Goal: Information Seeking & Learning: Learn about a topic

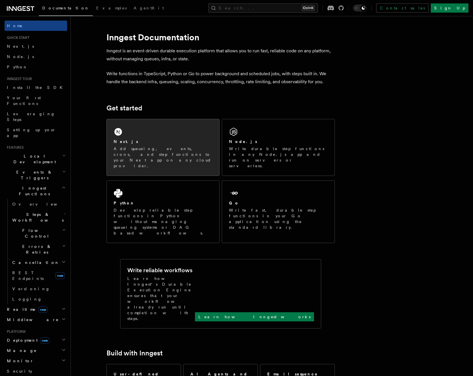
click at [173, 150] on p "Add queueing, events, crons, and step functions to your Next app on any cloud p…" at bounding box center [163, 157] width 99 height 23
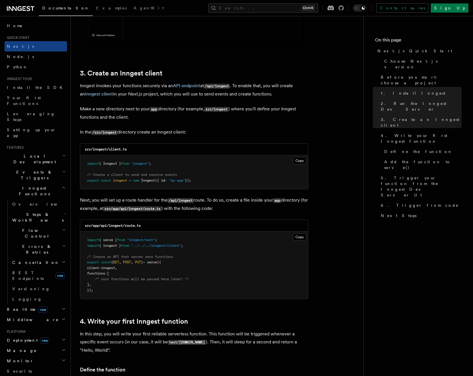
scroll to position [657, 0]
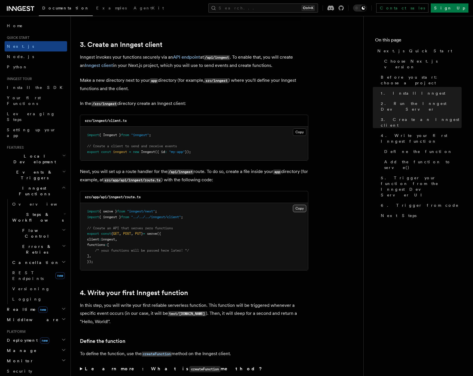
click at [295, 211] on button "Copy Copied" at bounding box center [299, 208] width 13 height 7
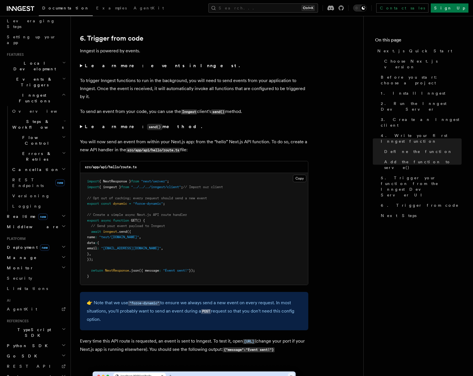
scroll to position [2885, 0]
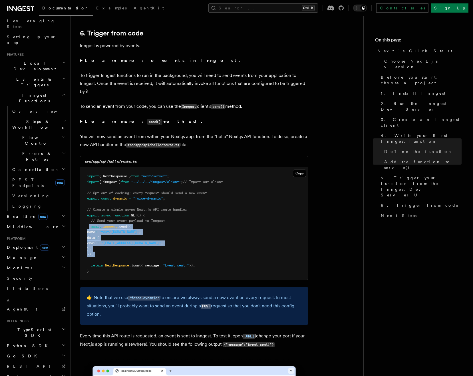
drag, startPoint x: 89, startPoint y: 226, endPoint x: 111, endPoint y: 258, distance: 39.2
click at [111, 258] on pre "import { NextResponse } from "next/server" ; import { inngest } from "../../../…" at bounding box center [194, 224] width 228 height 112
copy code "await inngest .send ({ name : "test/hello.world" , data : { email : "testUser@e…"
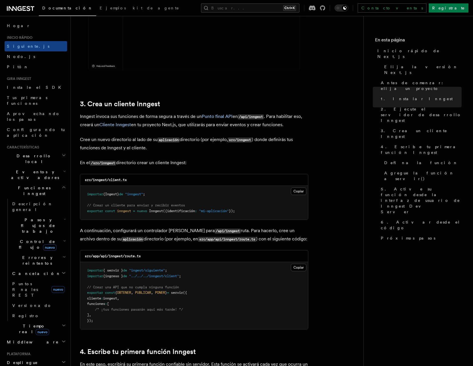
scroll to position [600, 0]
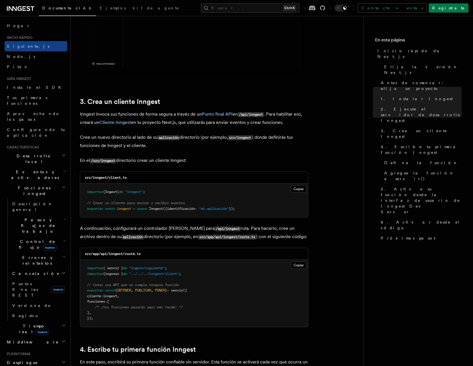
drag, startPoint x: 227, startPoint y: 161, endPoint x: 206, endPoint y: 163, distance: 21.2
click at [205, 163] on p "En el /src/inngest directorio crear un cliente Inngest:" at bounding box center [194, 161] width 228 height 8
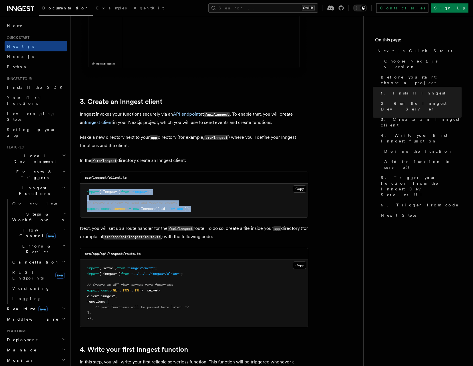
drag, startPoint x: 195, startPoint y: 209, endPoint x: 89, endPoint y: 189, distance: 107.9
click at [89, 189] on pre "import { Inngest } from "inngest" ; // Create a client to send and receive even…" at bounding box center [194, 201] width 228 height 34
click at [135, 198] on pre "import { Inngest } from "inngest" ; // Create a client to send and receive even…" at bounding box center [194, 201] width 228 height 34
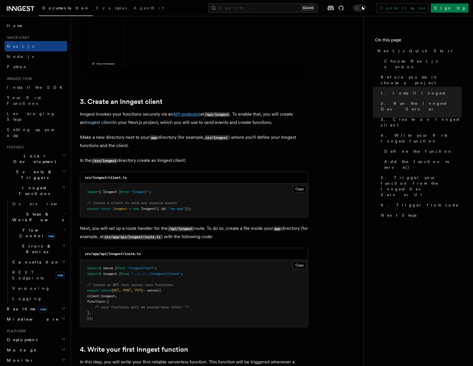
click at [187, 113] on link "API endpoint" at bounding box center [186, 113] width 27 height 5
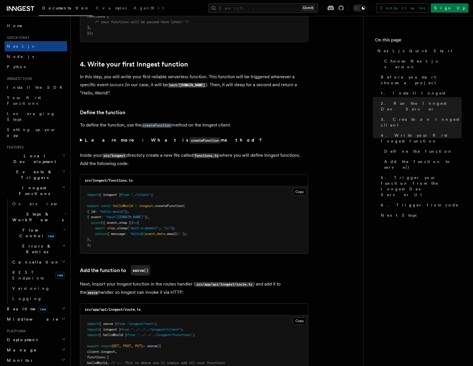
scroll to position [885, 0]
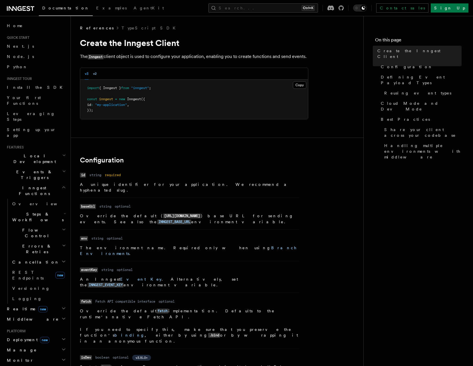
click at [94, 75] on button "v2" at bounding box center [95, 74] width 4 height 12
click at [86, 75] on button "v3" at bounding box center [87, 74] width 4 height 12
click at [97, 79] on div "v3 v2" at bounding box center [194, 74] width 228 height 12
click at [92, 74] on div "v3 v2" at bounding box center [91, 74] width 12 height 12
click at [97, 73] on div "v3 v2" at bounding box center [194, 74] width 228 height 12
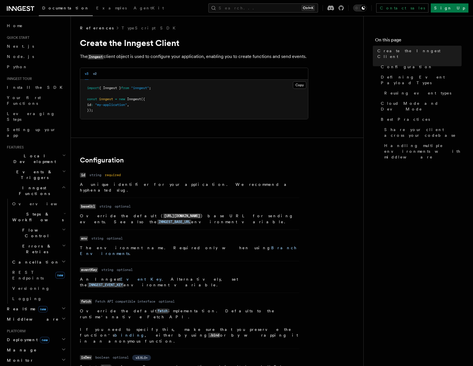
click at [97, 73] on div "v3 v2" at bounding box center [194, 74] width 228 height 12
click at [97, 73] on button "v2" at bounding box center [95, 74] width 4 height 12
click at [88, 74] on button "v3" at bounding box center [87, 74] width 4 height 12
click at [26, 48] on link "Next.js" at bounding box center [36, 46] width 63 height 10
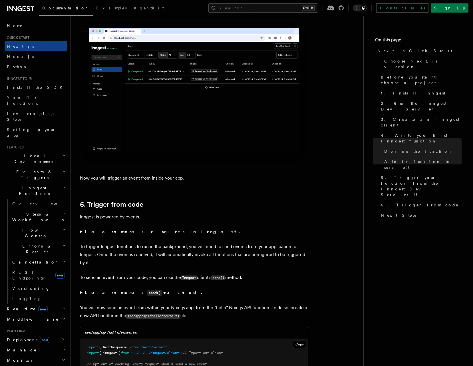
scroll to position [2828, 0]
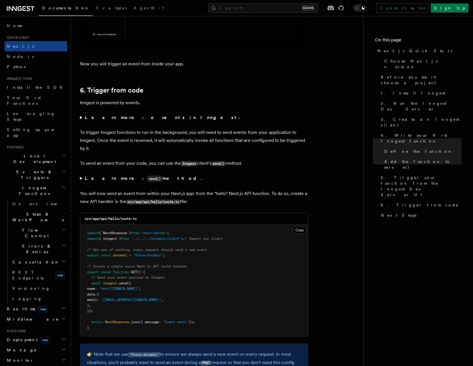
click at [80, 117] on summary "Learn more: events in Inngest." at bounding box center [194, 118] width 228 height 8
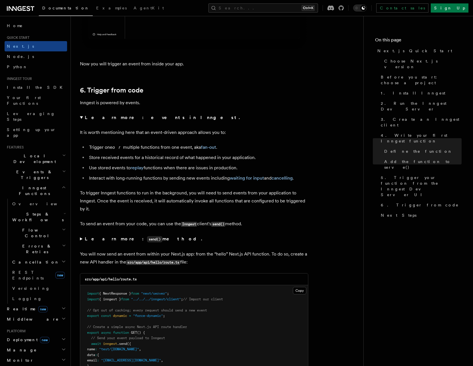
click at [93, 117] on strong "Learn more: events in Inngest." at bounding box center [163, 117] width 156 height 5
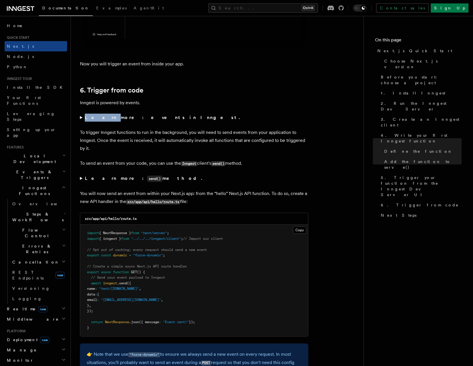
click at [93, 117] on strong "Learn more: events in Inngest." at bounding box center [163, 117] width 156 height 5
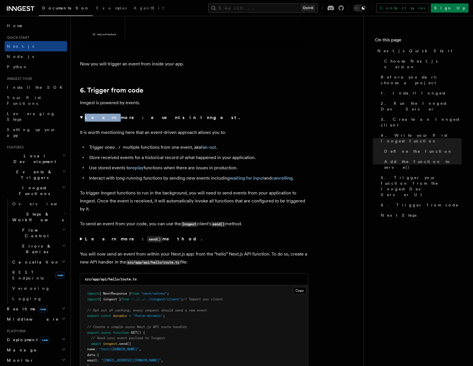
click at [93, 117] on strong "Learn more: events in Inngest." at bounding box center [163, 117] width 156 height 5
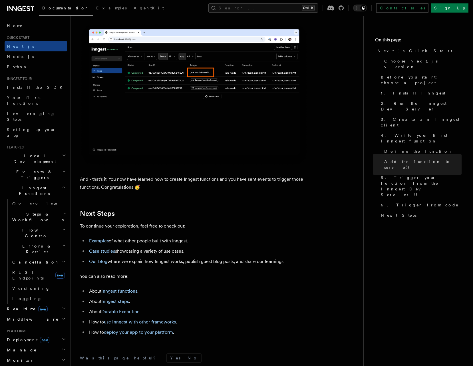
scroll to position [3399, 0]
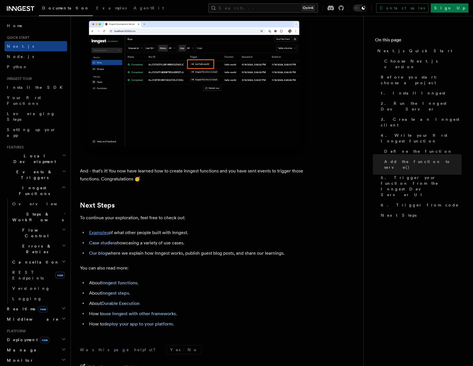
click at [106, 235] on link "Examples" at bounding box center [99, 232] width 20 height 5
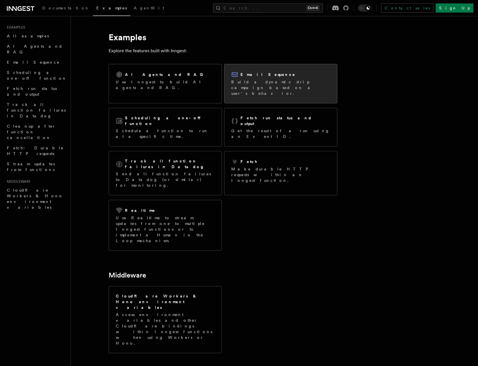
click at [258, 78] on div "Email Sequence Build a dynamic drip campaign based on a user's behavior." at bounding box center [280, 83] width 99 height 25
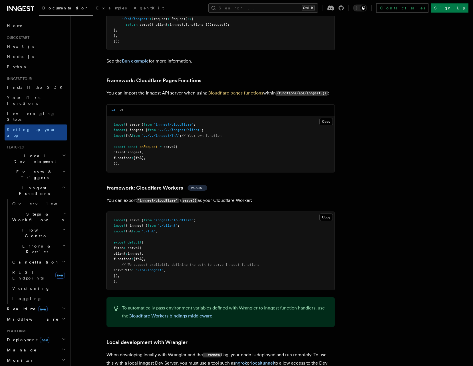
scroll to position [828, 0]
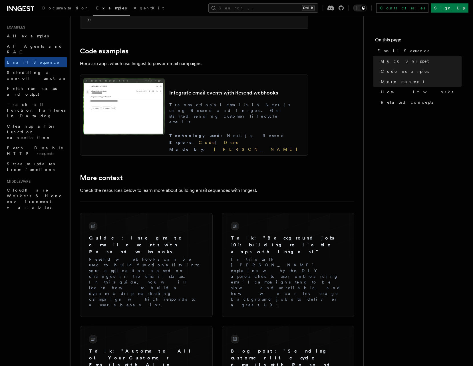
scroll to position [514, 0]
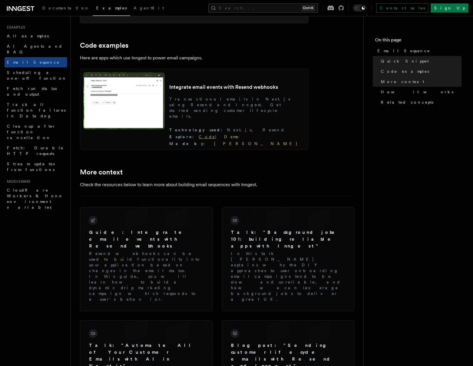
click at [215, 138] on link "Code" at bounding box center [207, 137] width 17 height 5
